Goal: Information Seeking & Learning: Learn about a topic

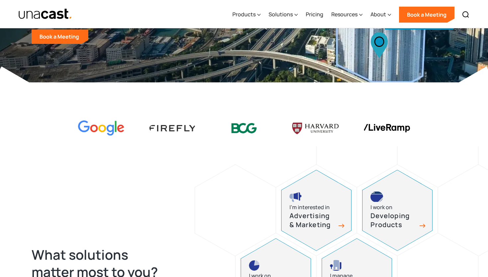
scroll to position [171, 0]
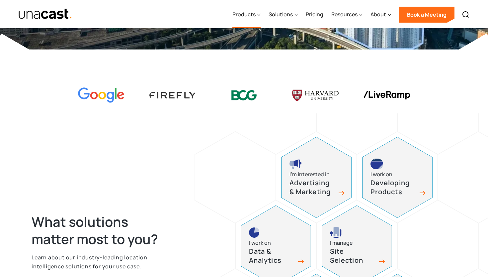
click at [257, 11] on div "Products" at bounding box center [247, 14] width 28 height 27
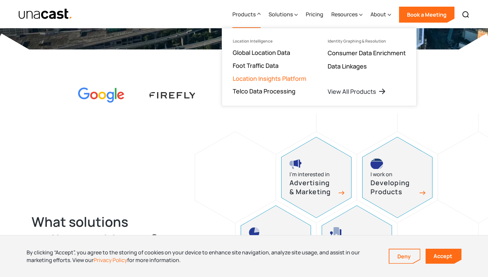
click at [266, 75] on link "Location Insights Platform" at bounding box center [270, 78] width 74 height 8
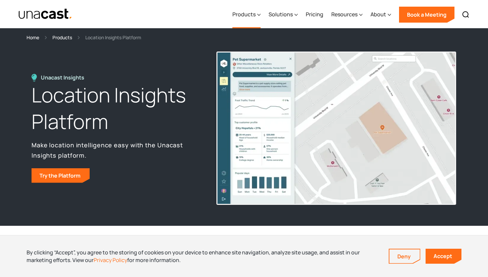
click at [255, 18] on div "Products" at bounding box center [247, 14] width 28 height 27
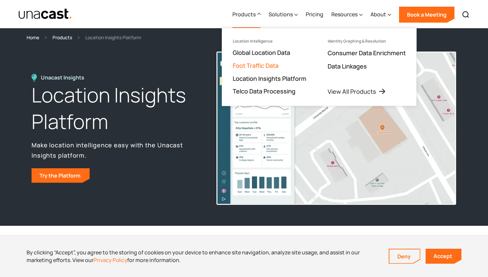
click at [252, 64] on link "Foot Traffic Data" at bounding box center [256, 65] width 46 height 8
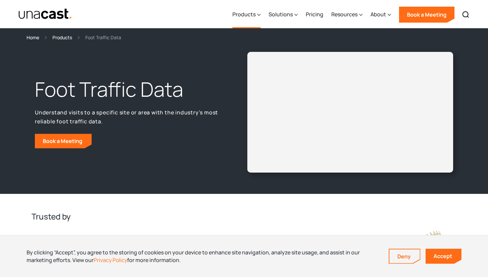
click at [250, 15] on div "Products" at bounding box center [244, 14] width 23 height 8
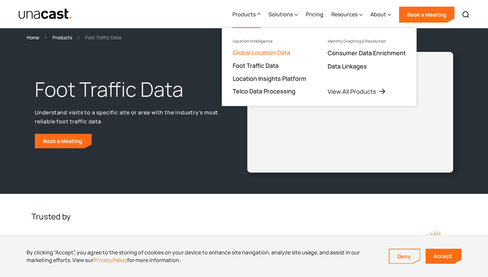
click at [262, 52] on link "Global Location Data" at bounding box center [261, 52] width 57 height 8
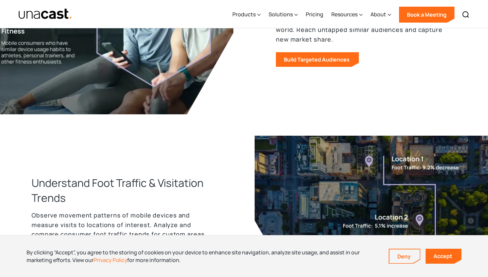
scroll to position [438, 0]
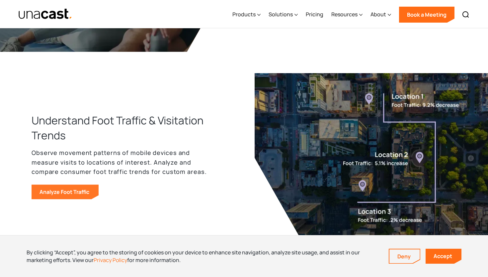
click at [63, 189] on link "Analyze Foot Traffic" at bounding box center [65, 191] width 67 height 15
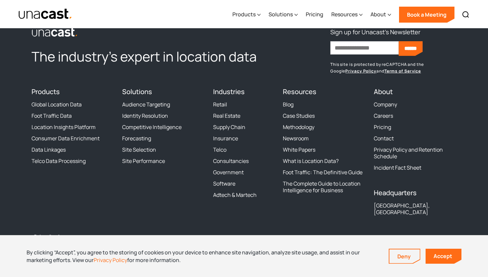
scroll to position [2398, 0]
